Goal: Complete application form

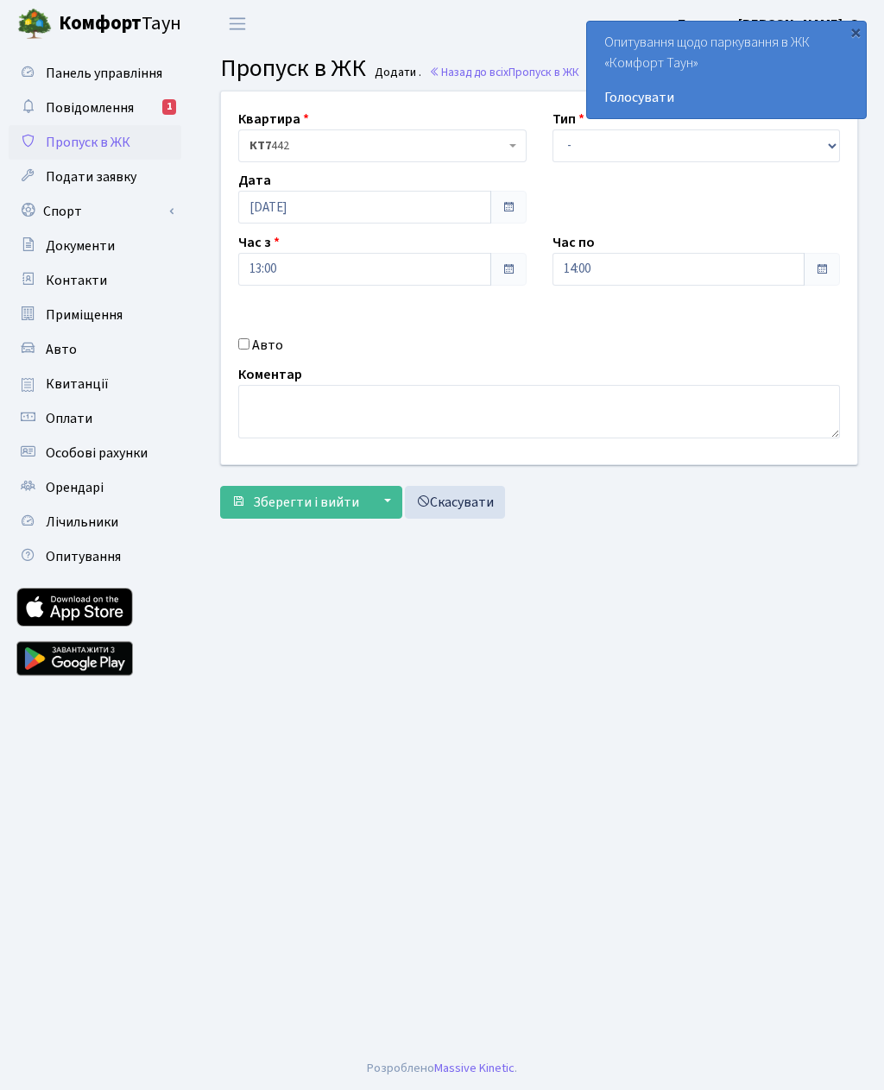
click at [255, 355] on label "Авто" at bounding box center [267, 345] width 31 height 21
click at [249, 349] on input "Авто" at bounding box center [243, 343] width 11 height 11
checkbox input "true"
type input "Ка2972мм"
click at [565, 141] on select "- Доставка Таксі Гості Сервіс" at bounding box center [696, 145] width 288 height 33
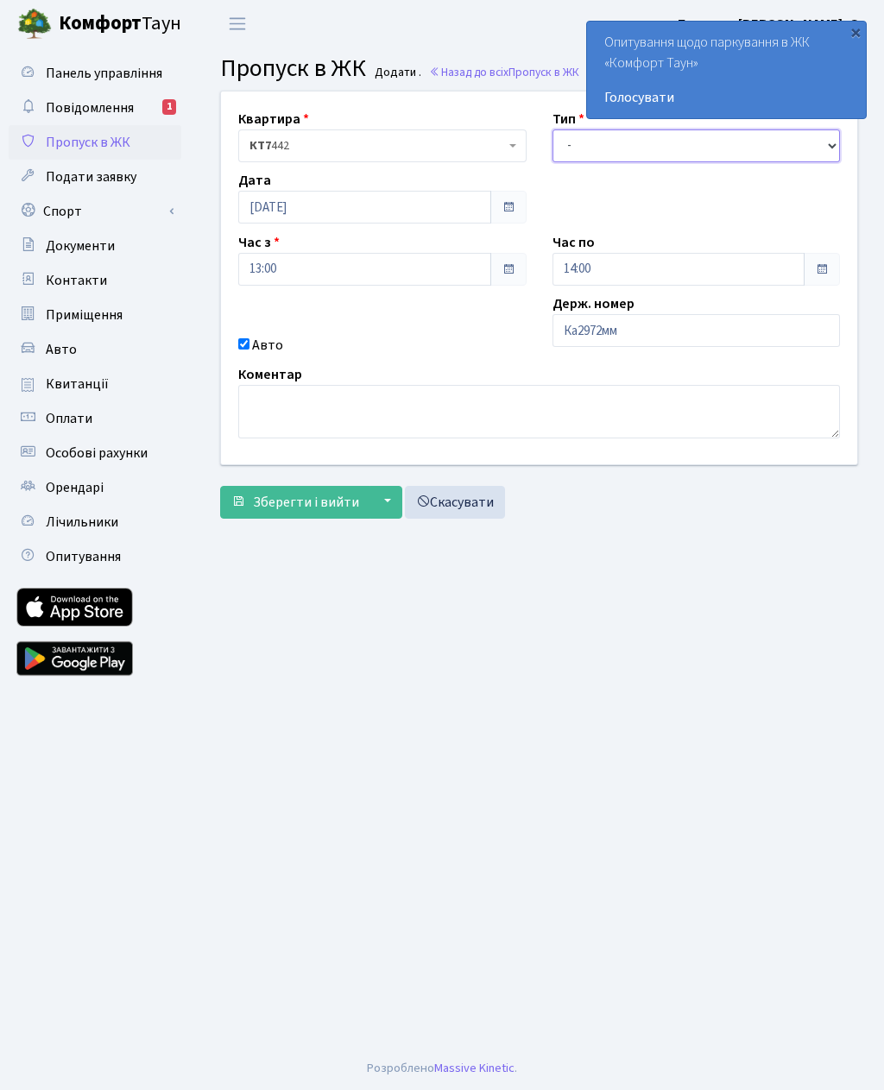
select select "3"
click at [621, 280] on input "14:00" at bounding box center [678, 269] width 253 height 33
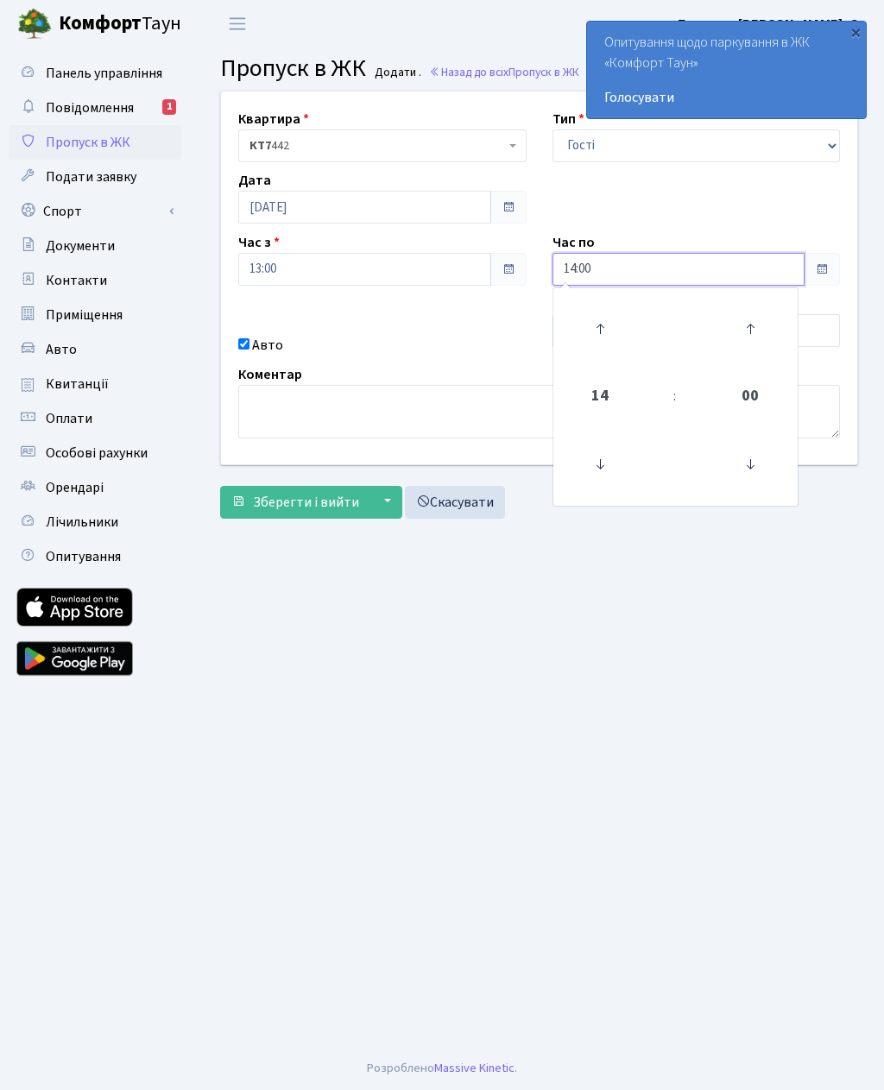
click at [601, 311] on icon at bounding box center [599, 328] width 47 height 47
click at [597, 325] on icon at bounding box center [599, 328] width 47 height 47
click at [602, 324] on icon at bounding box center [599, 328] width 47 height 47
click at [607, 318] on icon at bounding box center [599, 328] width 47 height 47
click at [609, 321] on icon at bounding box center [599, 328] width 47 height 47
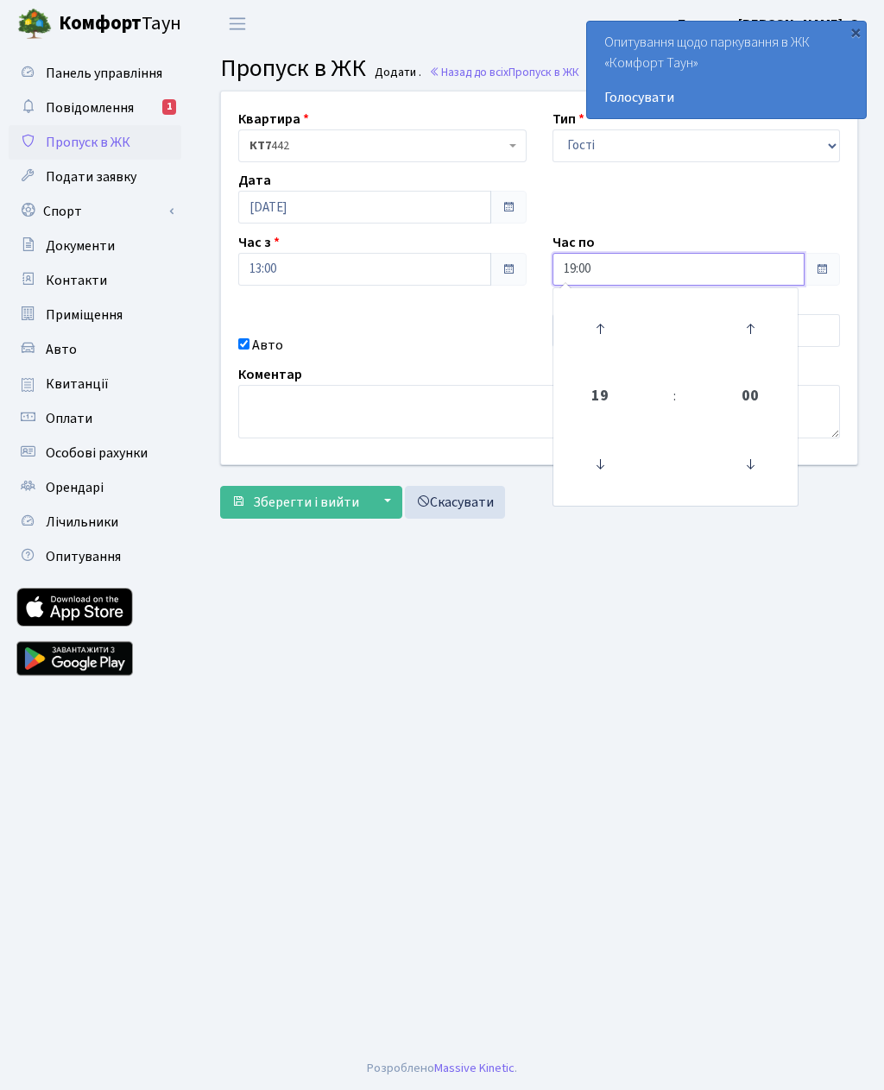
click at [599, 325] on icon at bounding box center [599, 328] width 47 height 47
type input "20:00"
click at [310, 501] on span "Зберегти і вийти" at bounding box center [306, 502] width 106 height 19
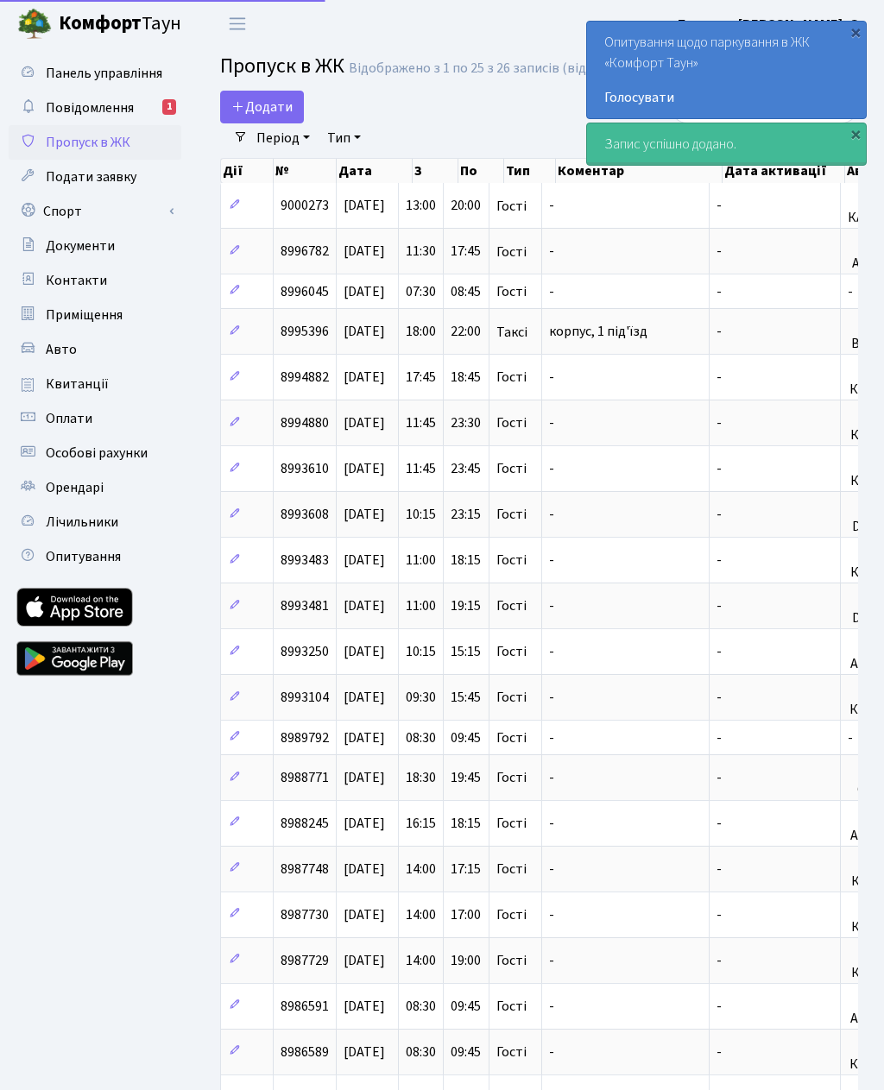
select select "25"
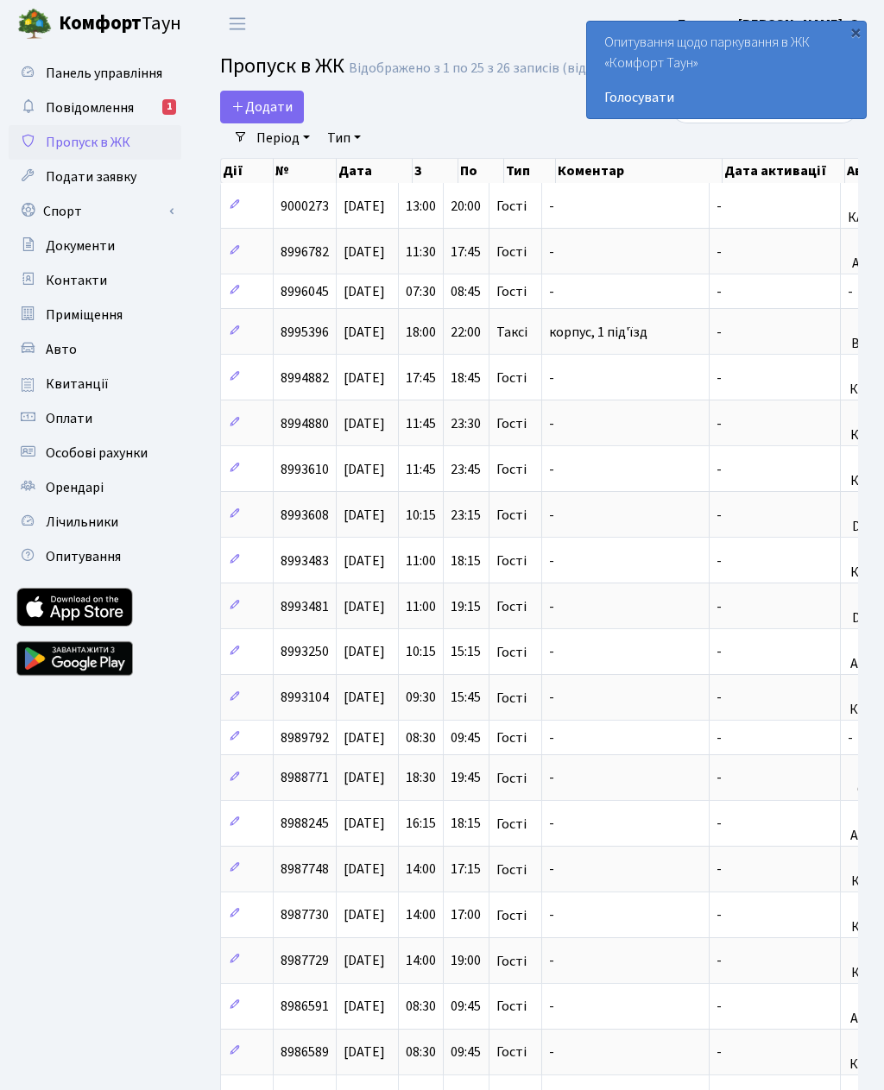
click at [274, 107] on span "Додати" at bounding box center [261, 107] width 61 height 19
